Goal: Transaction & Acquisition: Download file/media

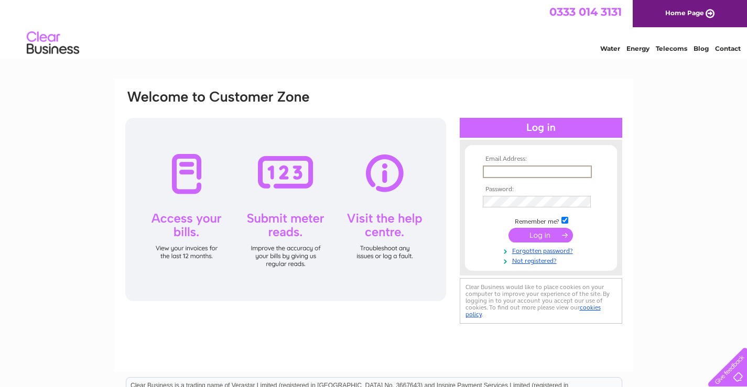
click at [506, 172] on input "text" at bounding box center [537, 172] width 109 height 13
type input "[PERSON_NAME][EMAIL_ADDRESS][DOMAIN_NAME]"
click at [537, 232] on input "submit" at bounding box center [540, 235] width 64 height 15
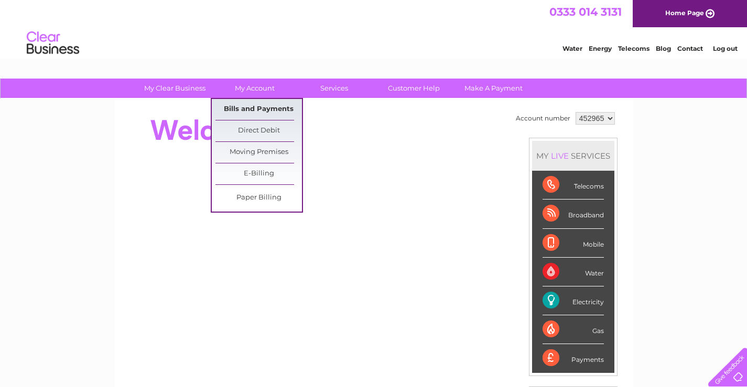
click at [259, 108] on link "Bills and Payments" at bounding box center [258, 109] width 86 height 21
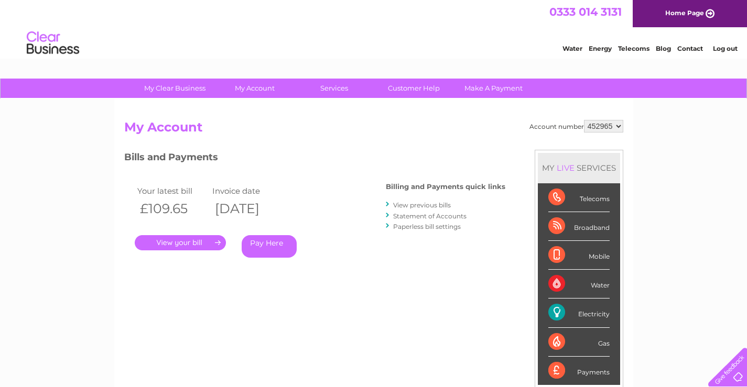
click at [182, 241] on link "." at bounding box center [180, 242] width 91 height 15
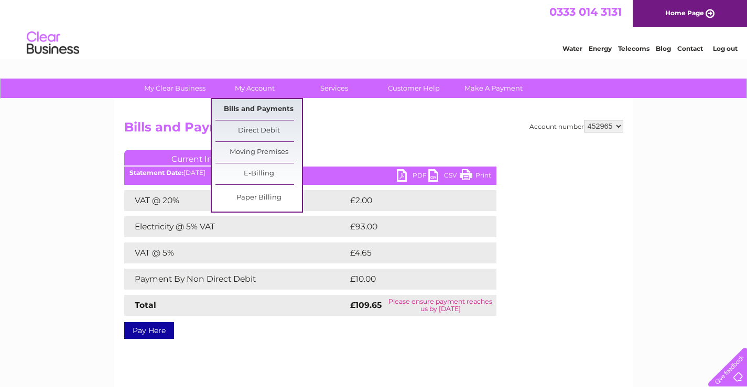
click at [247, 106] on link "Bills and Payments" at bounding box center [258, 109] width 86 height 21
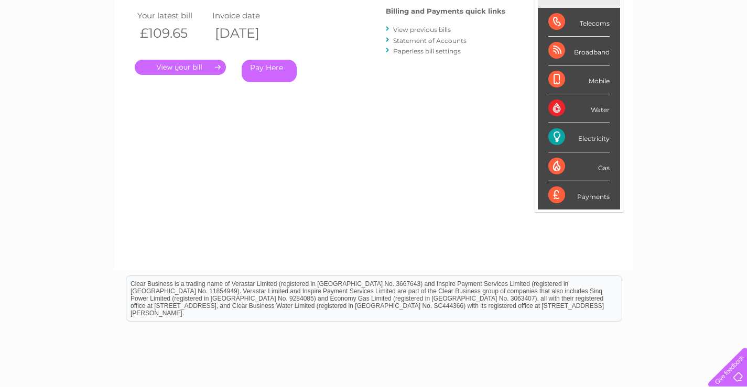
scroll to position [157, 0]
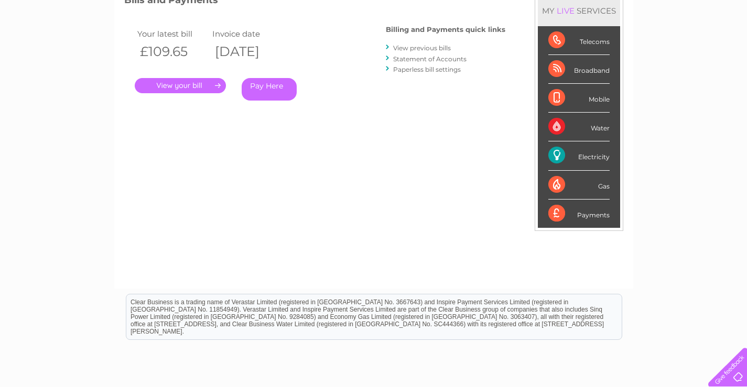
click at [592, 155] on div "Electricity" at bounding box center [578, 156] width 61 height 29
click at [217, 79] on link "." at bounding box center [180, 85] width 91 height 15
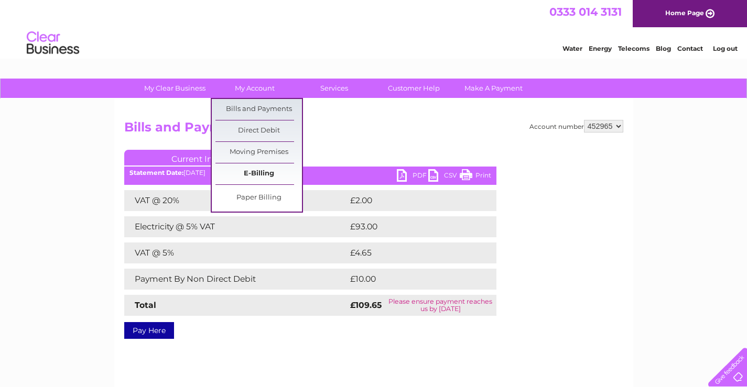
click at [266, 168] on link "E-Billing" at bounding box center [258, 174] width 86 height 21
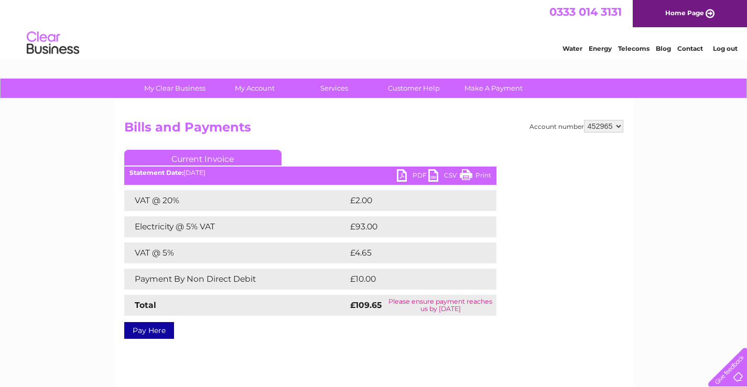
click at [415, 175] on link "PDF" at bounding box center [412, 176] width 31 height 15
click at [714, 46] on link "Log out" at bounding box center [725, 49] width 25 height 8
